Goal: Task Accomplishment & Management: Use online tool/utility

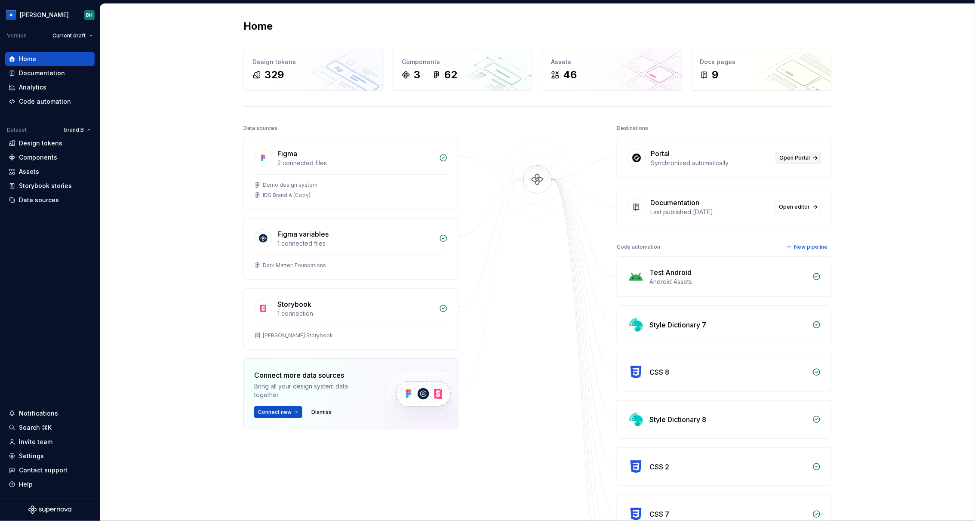
click at [662, 160] on span "Open Portal" at bounding box center [795, 157] width 31 height 7
click at [55, 71] on div "Documentation" at bounding box center [42, 73] width 46 height 9
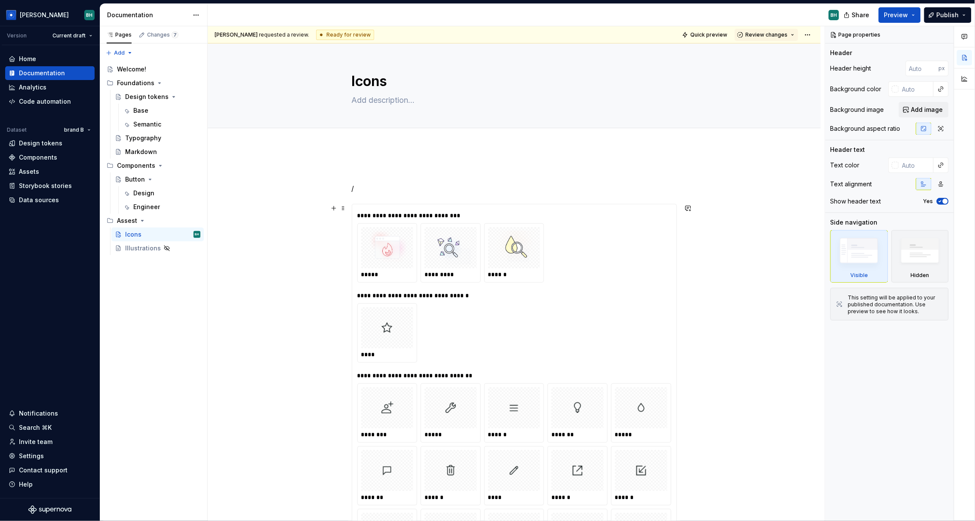
drag, startPoint x: 296, startPoint y: 227, endPoint x: 286, endPoint y: 224, distance: 10.8
click at [298, 227] on div "**********" at bounding box center [516, 273] width 617 height 495
click at [57, 200] on div "Data sources" at bounding box center [50, 200] width 83 height 9
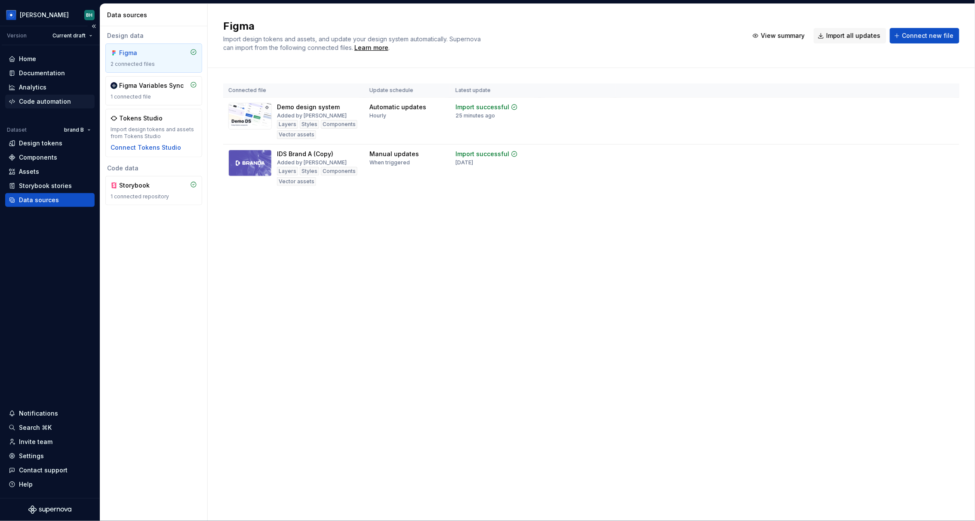
click at [54, 98] on div "Code automation" at bounding box center [45, 101] width 52 height 9
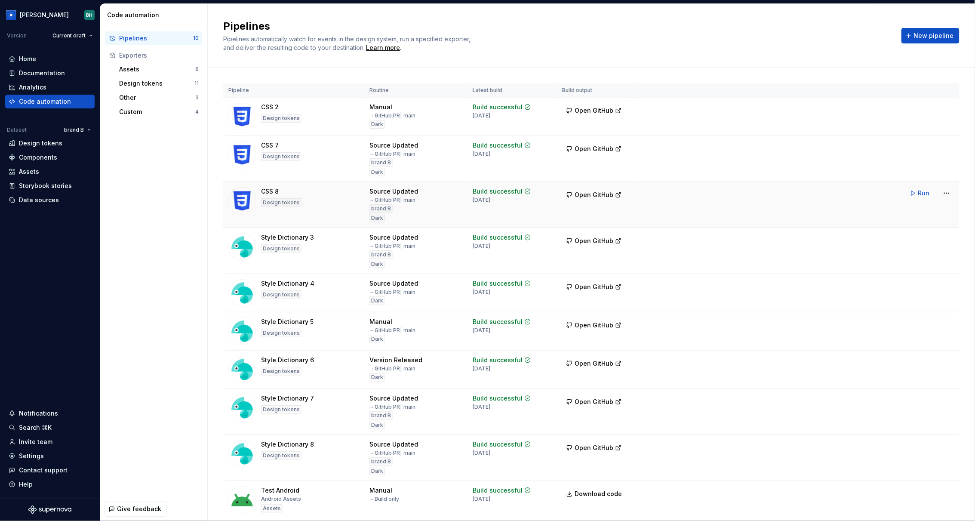
scroll to position [31, 0]
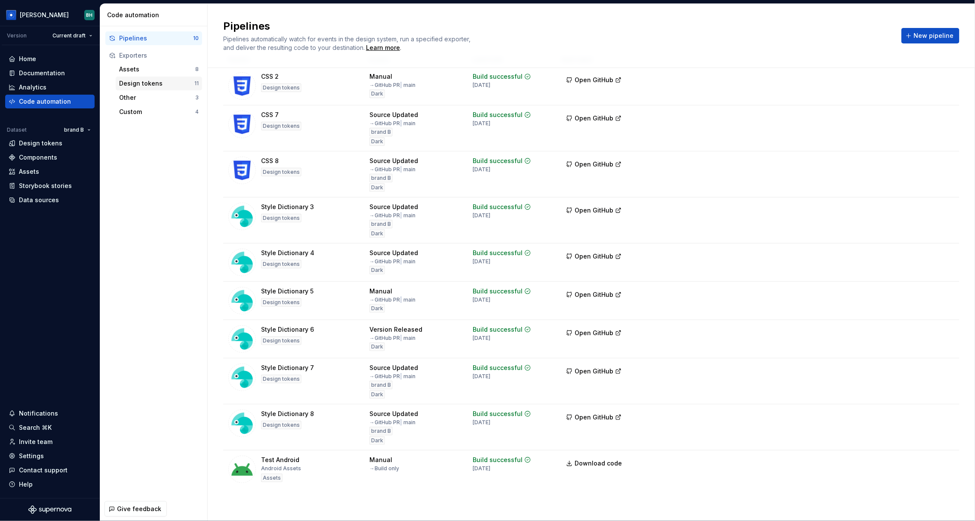
click at [151, 87] on div "Design tokens" at bounding box center [156, 83] width 75 height 9
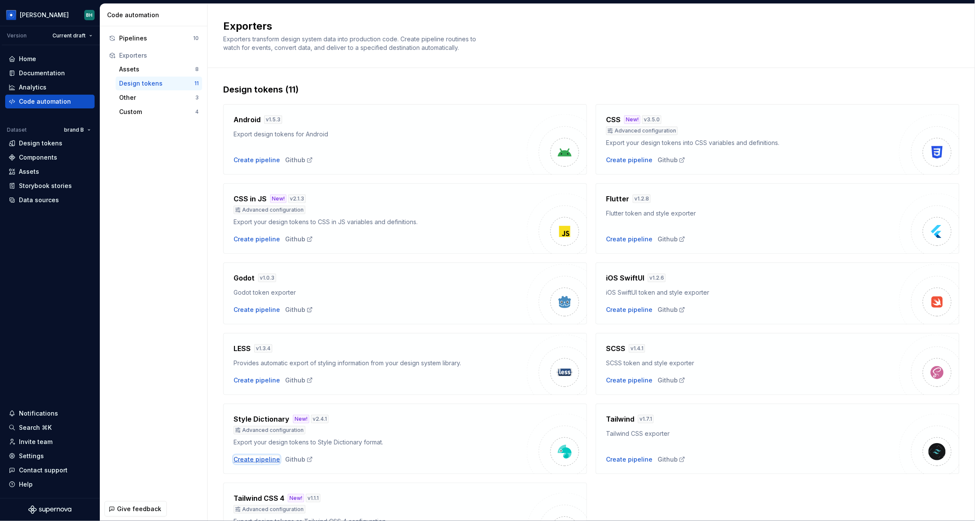
click at [263, 393] on div "Create pipeline" at bounding box center [257, 459] width 46 height 9
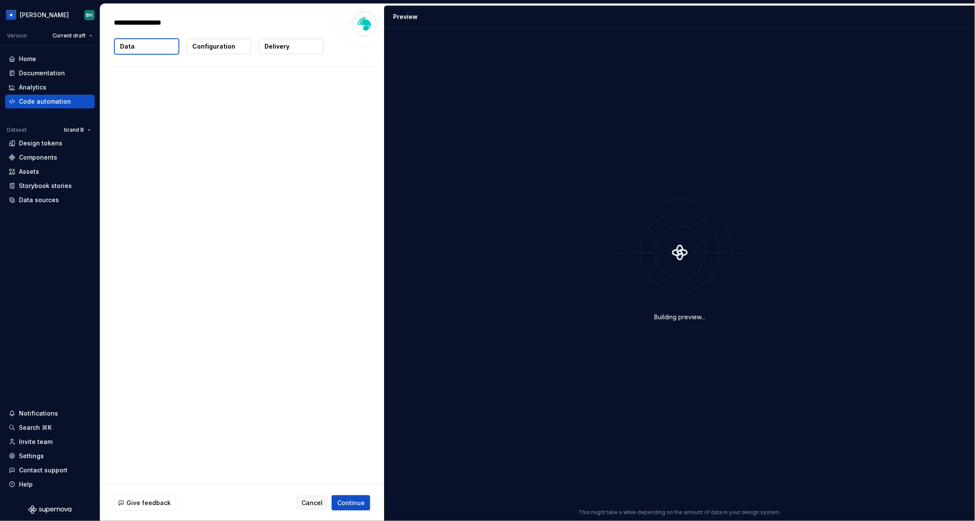
type textarea "*"
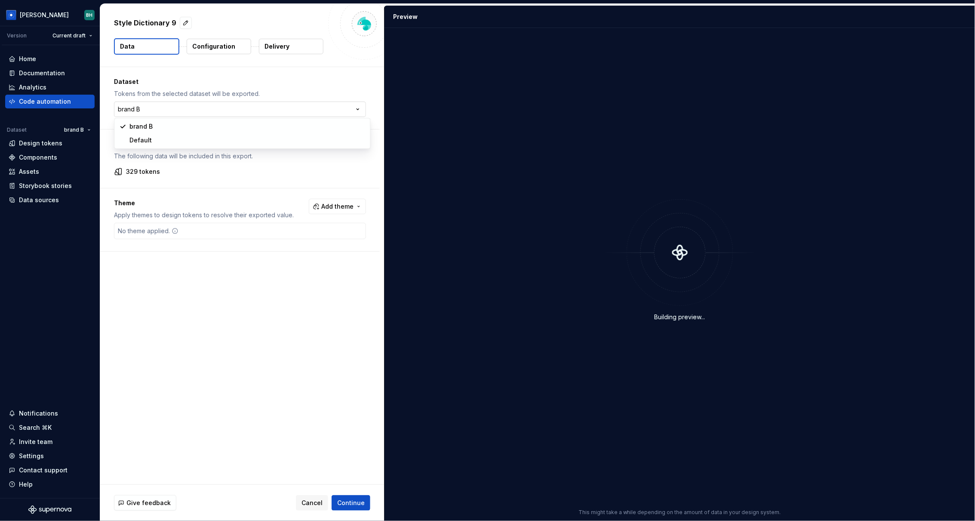
click at [193, 111] on html "Brandon BH Version Current draft Home Documentation Analytics Code automation D…" at bounding box center [487, 260] width 975 height 521
click at [320, 84] on html "Brandon BH Version Current draft Home Documentation Analytics Code automation D…" at bounding box center [487, 260] width 975 height 521
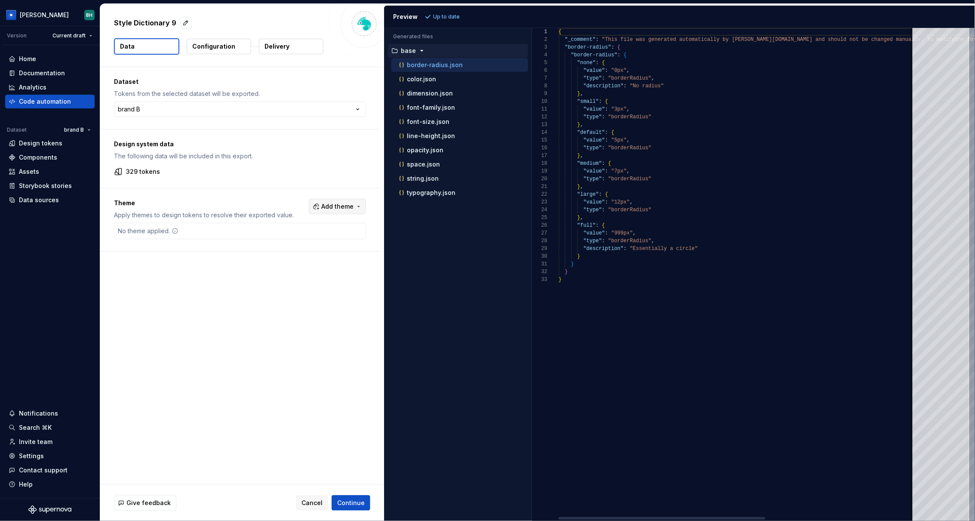
click at [351, 205] on span "Add theme" at bounding box center [337, 206] width 32 height 9
click at [284, 254] on div "Dark" at bounding box center [290, 254] width 14 height 9
click at [437, 258] on html "Brandon BH Version Current draft Home Documentation Analytics Code automation D…" at bounding box center [487, 260] width 975 height 521
click at [440, 9] on div "Preview Refresh preview" at bounding box center [679, 17] width 590 height 22
click at [443, 16] on span "Refresh preview" at bounding box center [454, 16] width 43 height 7
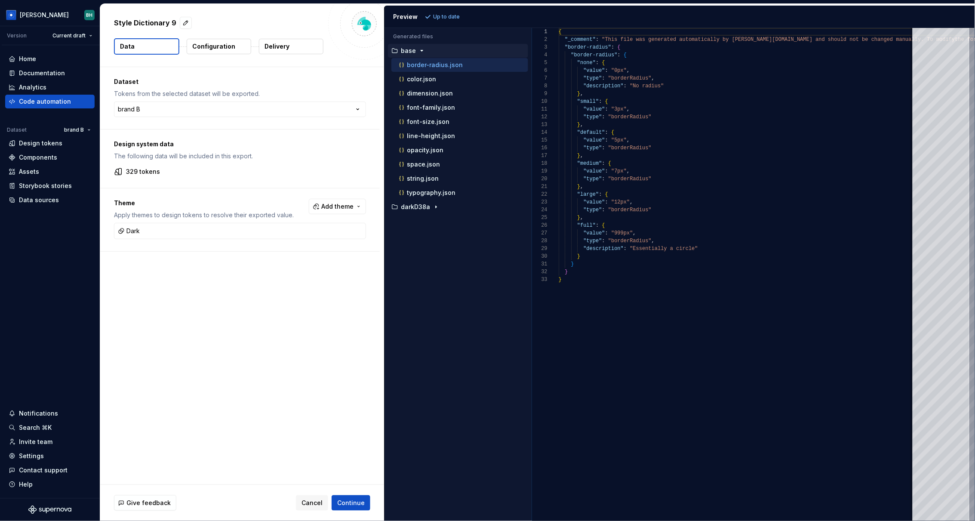
click at [229, 48] on p "Configuration" at bounding box center [213, 46] width 43 height 9
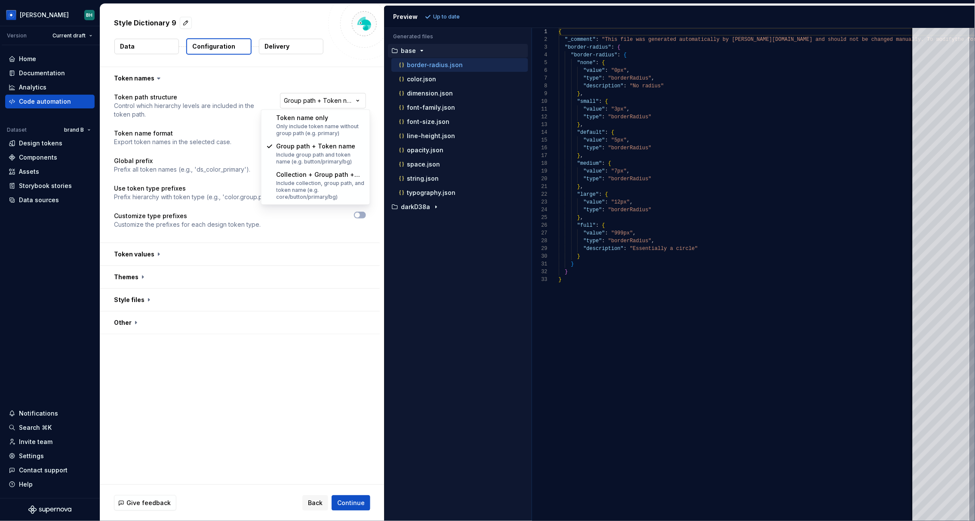
click at [317, 101] on html "**********" at bounding box center [487, 260] width 975 height 521
select select "********"
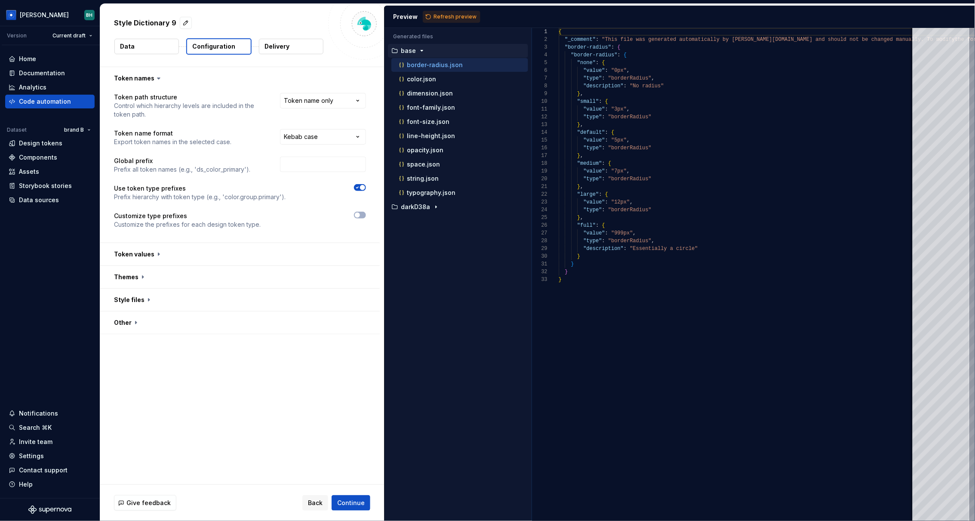
click at [157, 252] on button "button" at bounding box center [240, 254] width 280 height 22
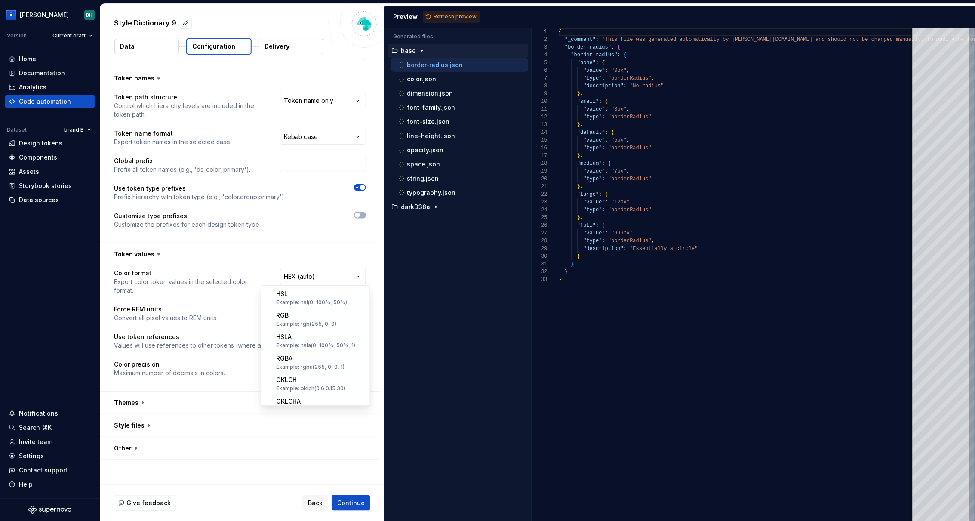
click at [309, 277] on html "**********" at bounding box center [487, 260] width 975 height 521
select select "*********"
click at [435, 16] on span "Refresh preview" at bounding box center [454, 16] width 43 height 7
click at [172, 393] on button "button" at bounding box center [240, 402] width 280 height 22
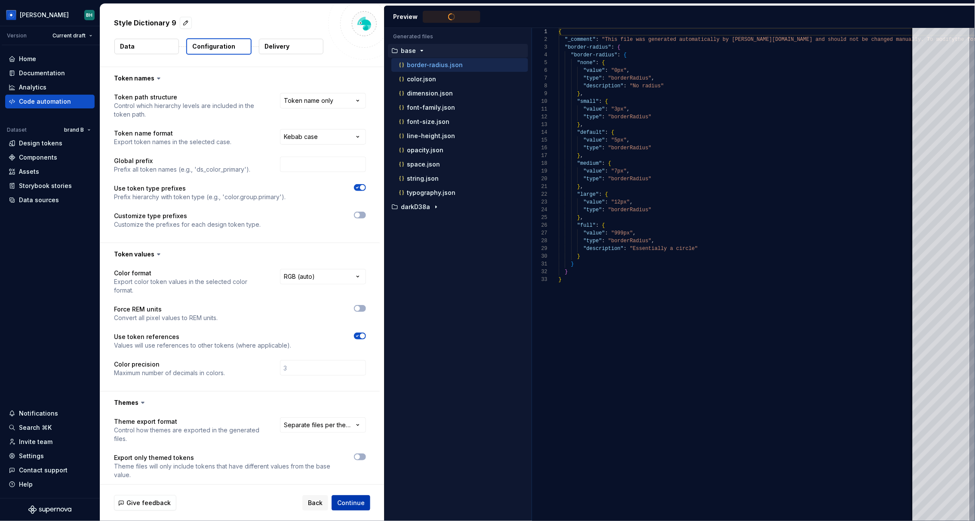
click at [360, 393] on span "Continue" at bounding box center [351, 502] width 28 height 9
type textarea "**********"
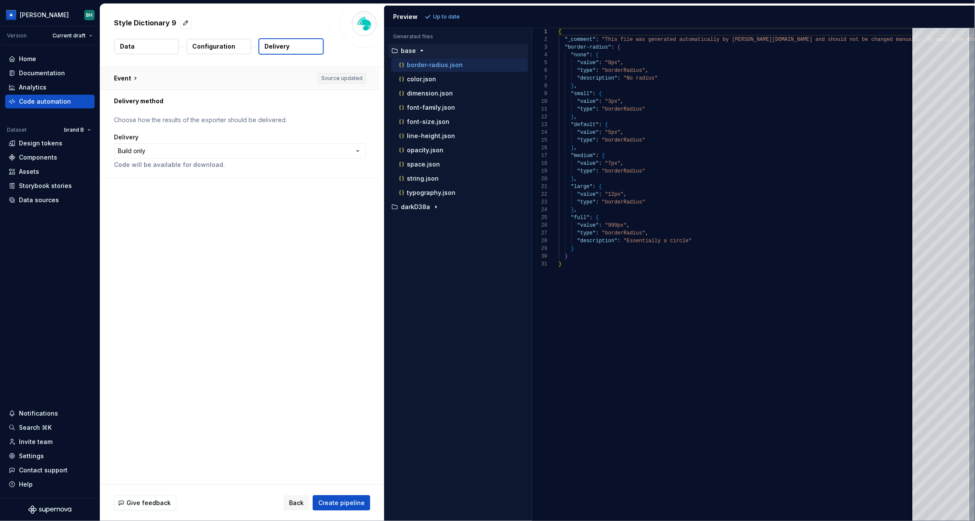
click at [134, 81] on button "button" at bounding box center [240, 78] width 280 height 22
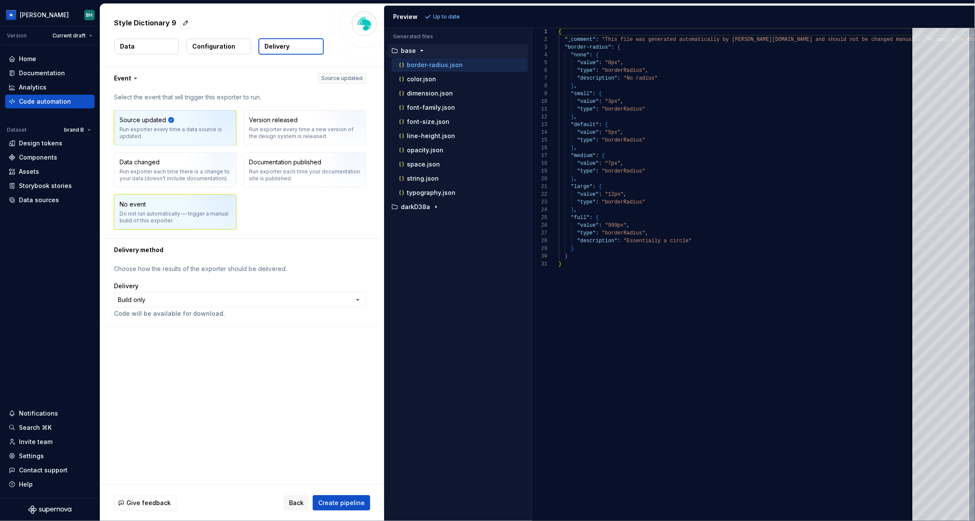
click at [191, 216] on img "button" at bounding box center [215, 215] width 55 height 58
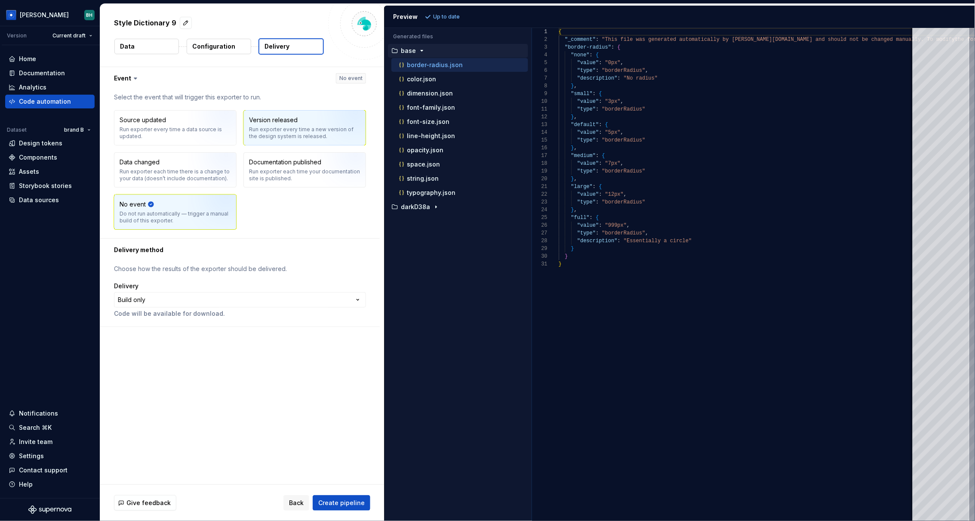
click at [302, 130] on div "Run exporter every time a new version of the design system is released." at bounding box center [304, 133] width 111 height 14
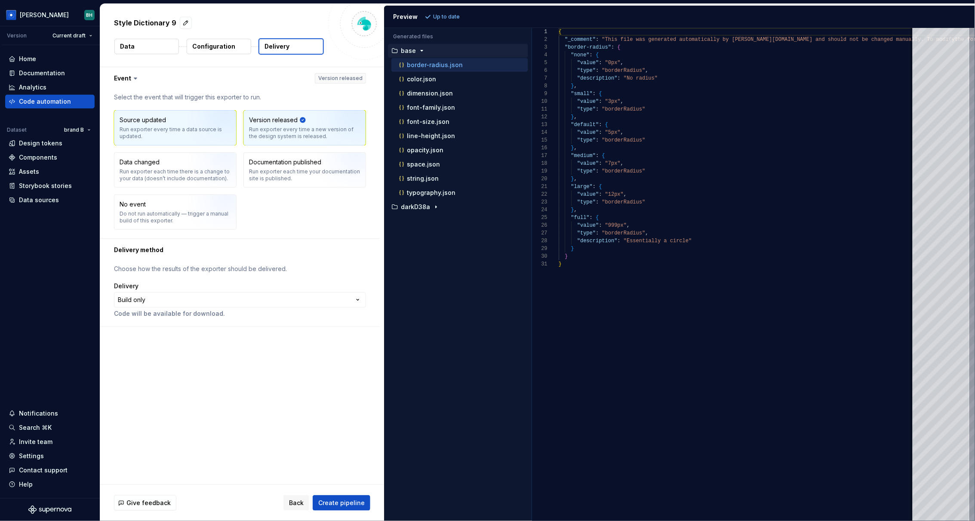
click at [168, 137] on div "Run exporter every time a data source is updated." at bounding box center [175, 133] width 111 height 14
click at [158, 299] on html "**********" at bounding box center [487, 260] width 975 height 521
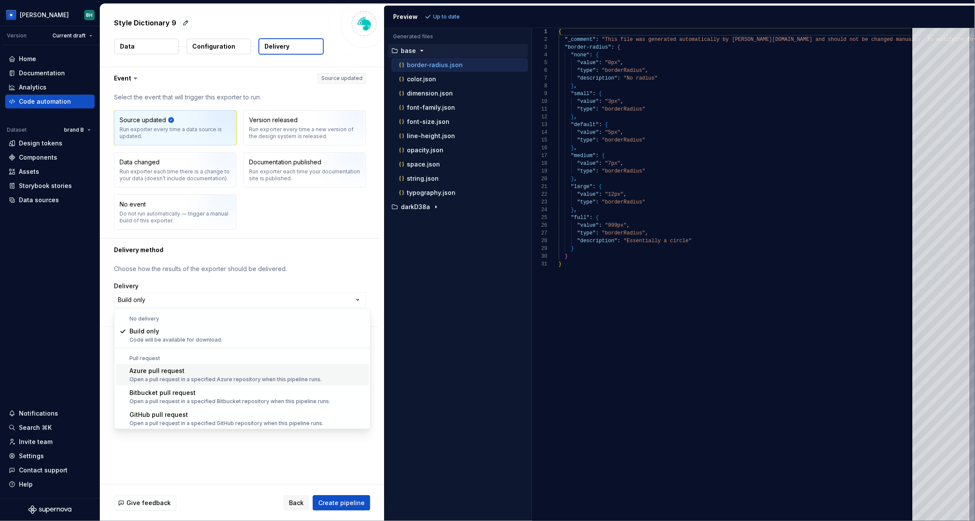
scroll to position [24, 0]
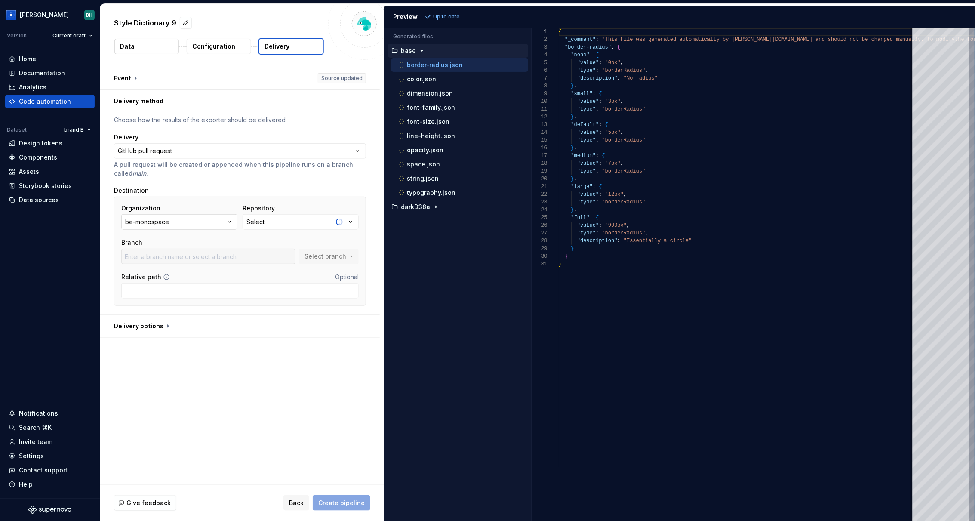
click at [208, 223] on button "be-monospace" at bounding box center [179, 221] width 116 height 15
click at [244, 176] on p "A pull request will be created or appended when this pipeline runs on a branch …" at bounding box center [240, 168] width 252 height 17
type input "main"
click at [206, 224] on button "be-monospace" at bounding box center [179, 221] width 116 height 15
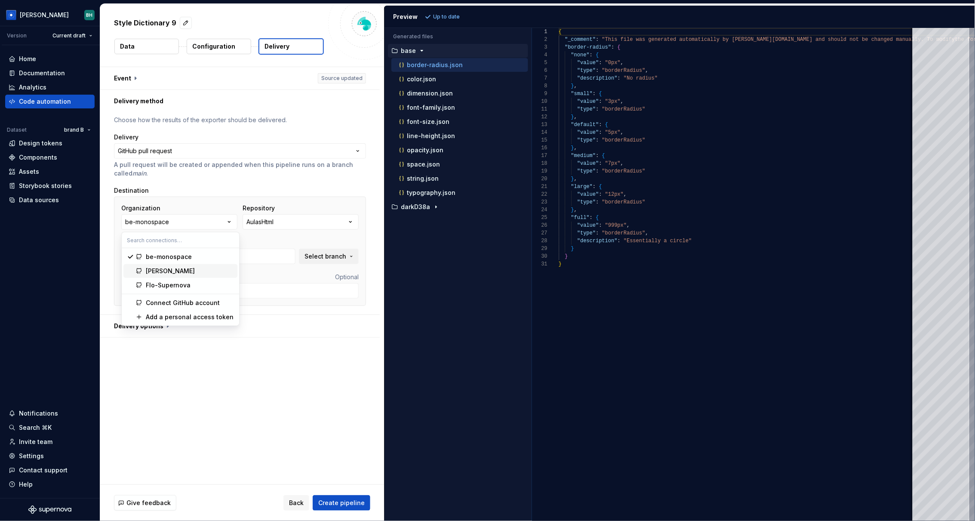
click at [192, 271] on div "brandonsupernova" at bounding box center [170, 271] width 49 height 9
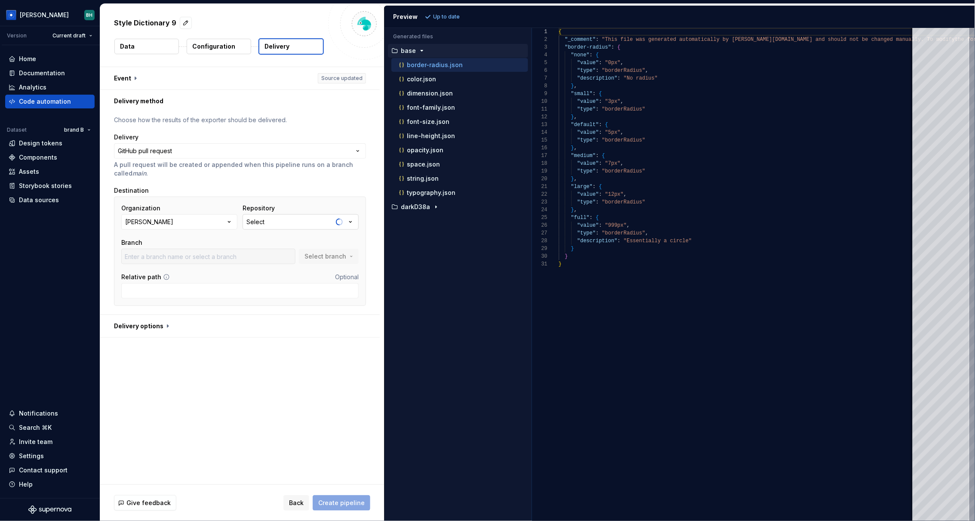
click at [277, 221] on button "Select" at bounding box center [301, 221] width 116 height 15
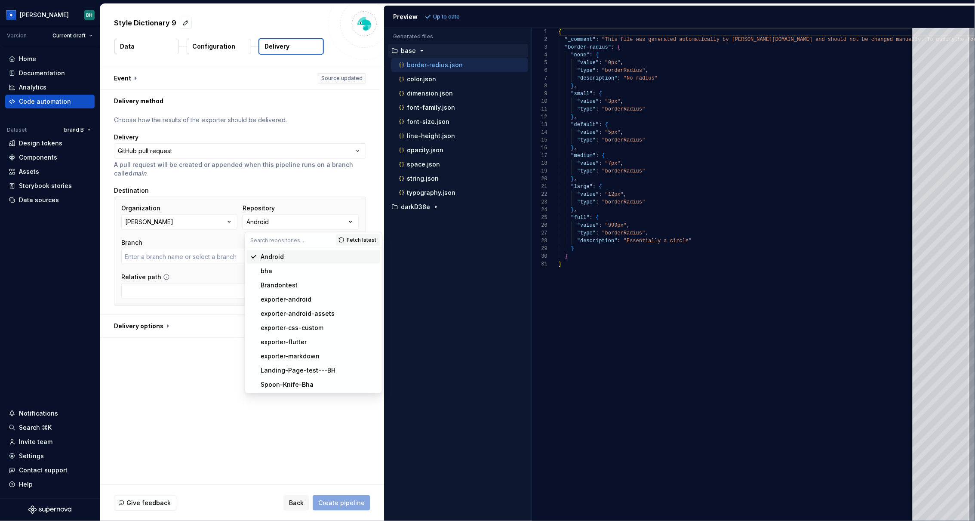
type input "main"
